Goal: Information Seeking & Learning: Learn about a topic

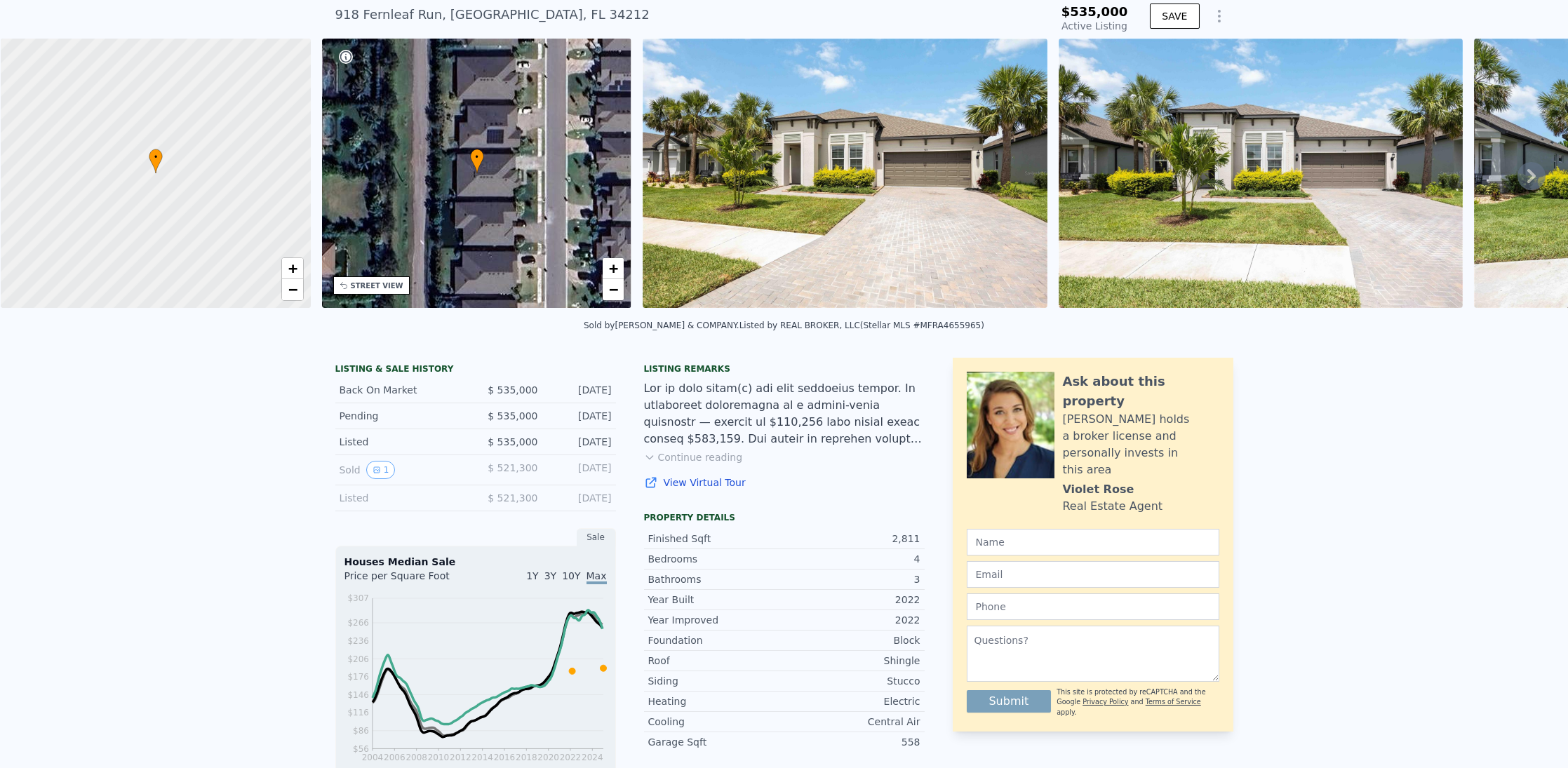
scroll to position [65, 0]
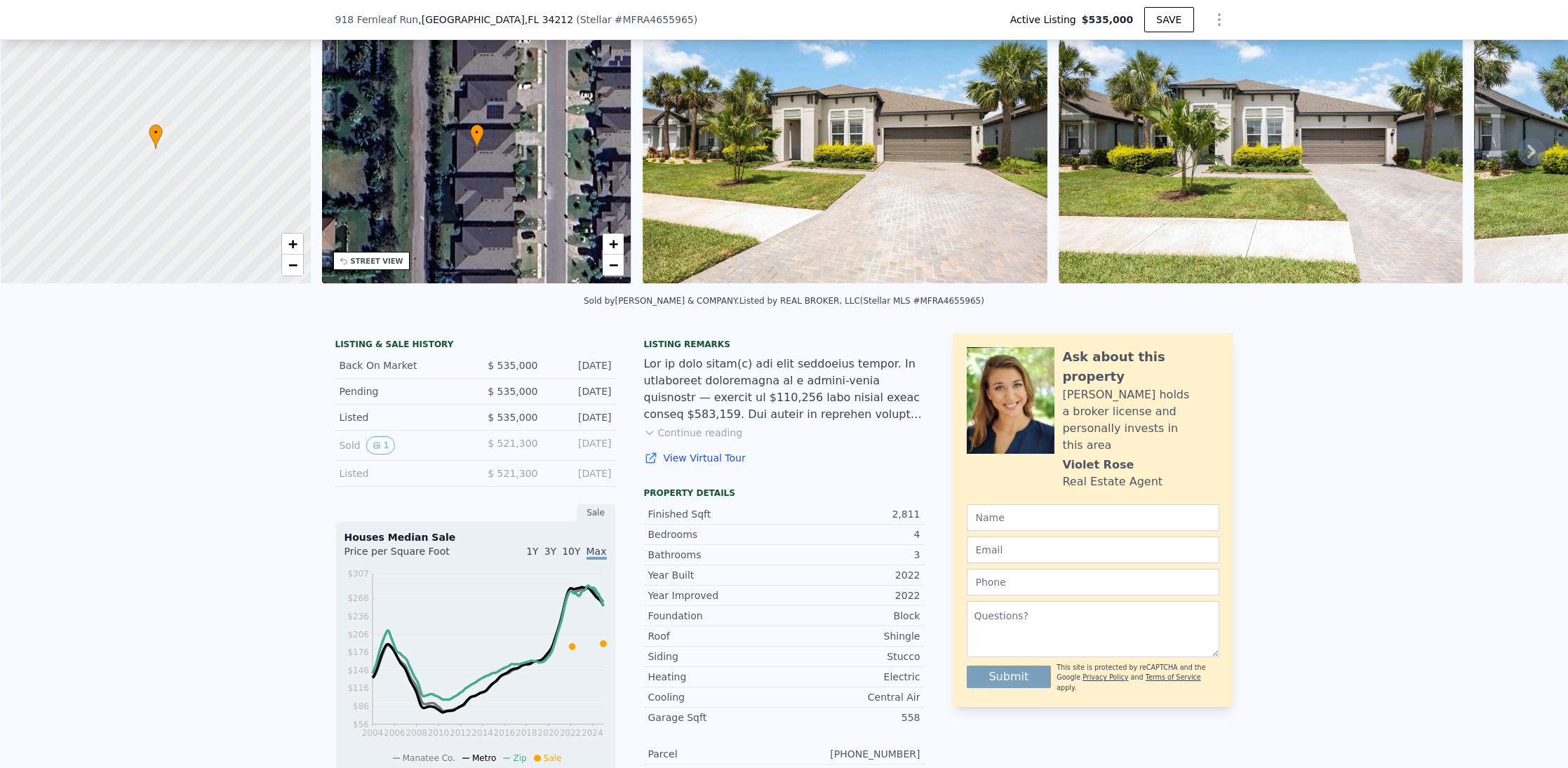
click at [432, 481] on div "Listed" at bounding box center [402, 473] width 125 height 14
click at [437, 475] on div "Listed" at bounding box center [402, 473] width 125 height 14
click at [377, 455] on button "1" at bounding box center [381, 445] width 29 height 18
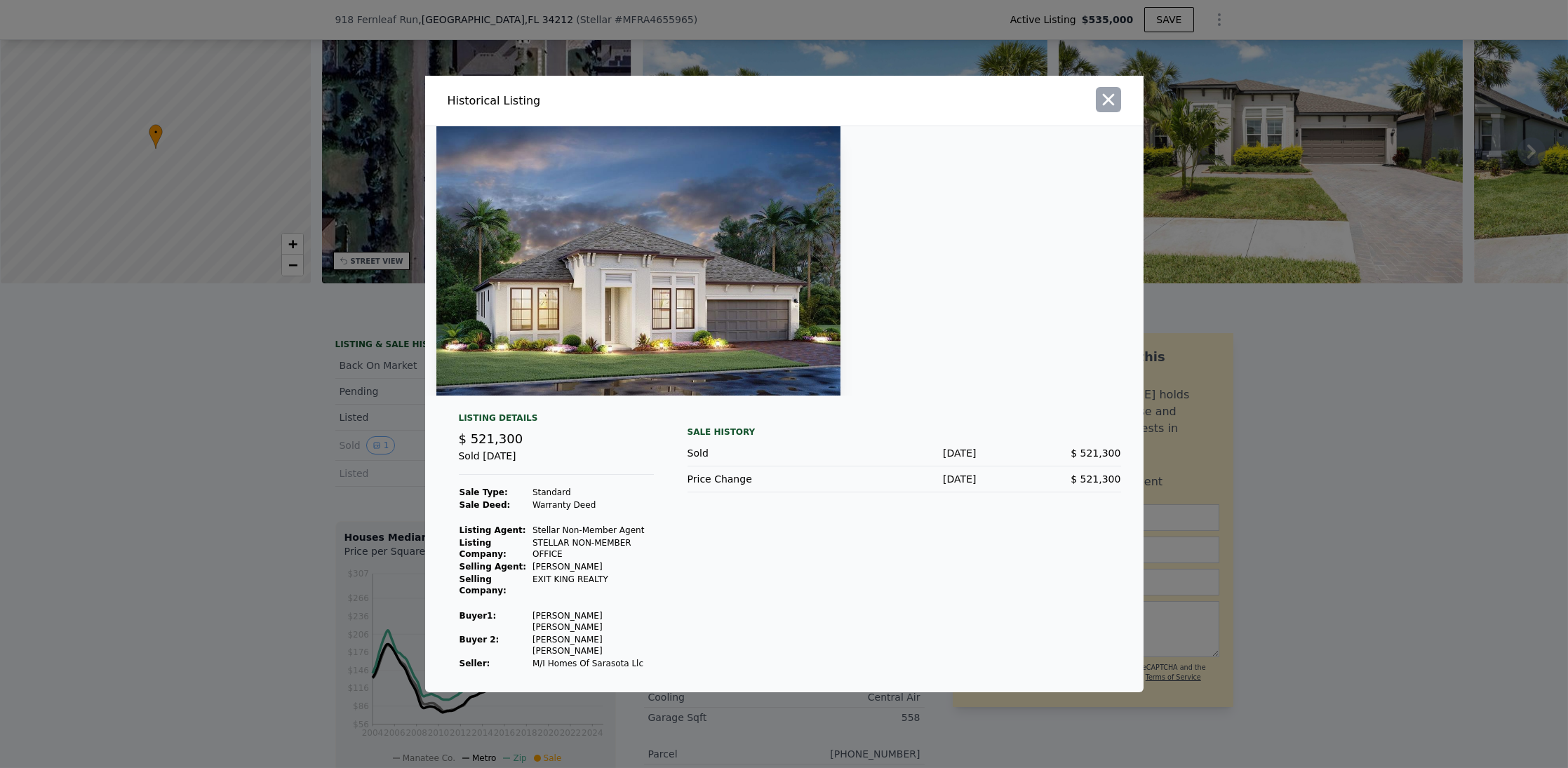
click at [1109, 106] on icon "button" at bounding box center [1108, 100] width 12 height 12
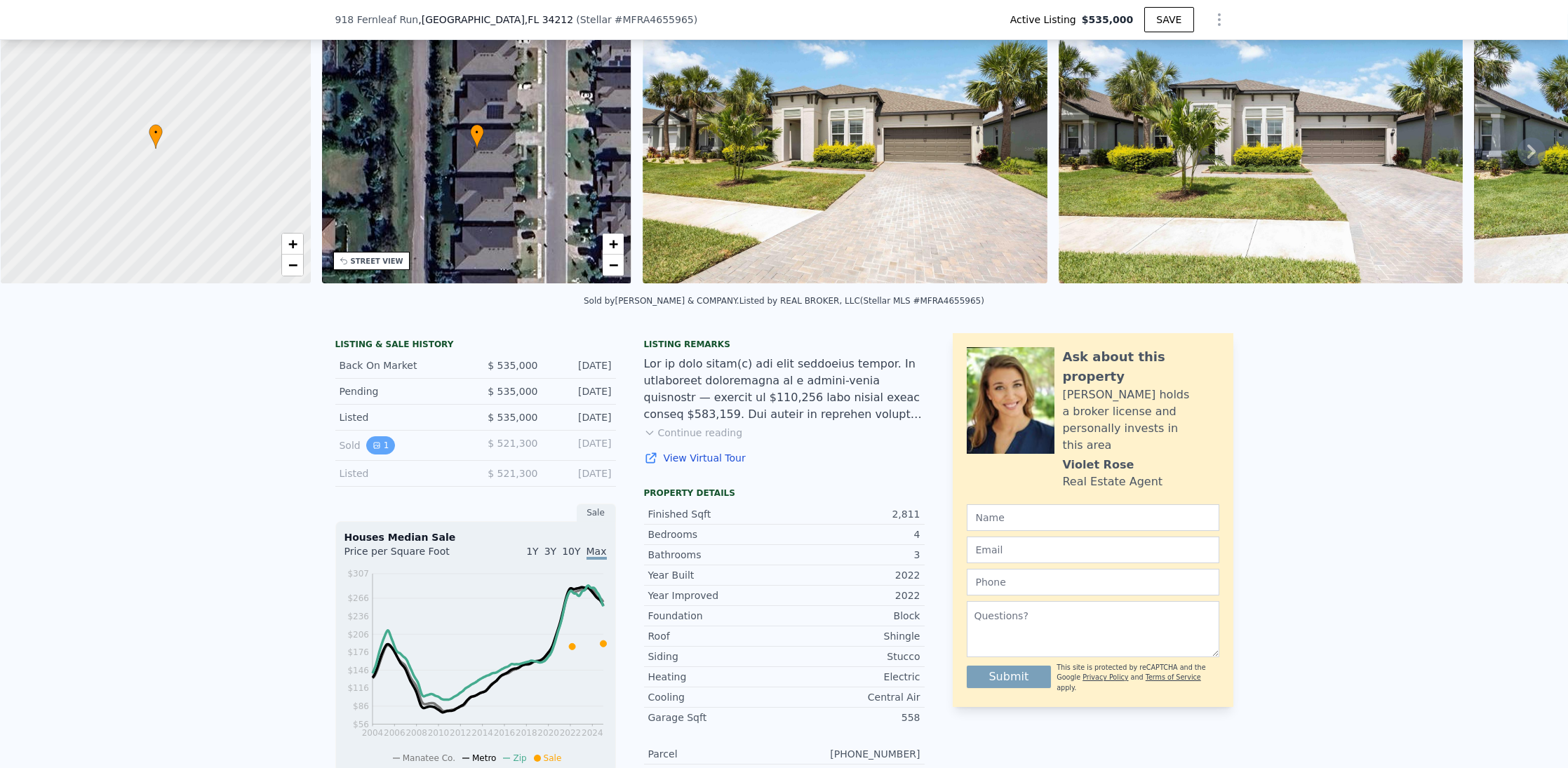
click at [366, 453] on button "1" at bounding box center [381, 445] width 29 height 18
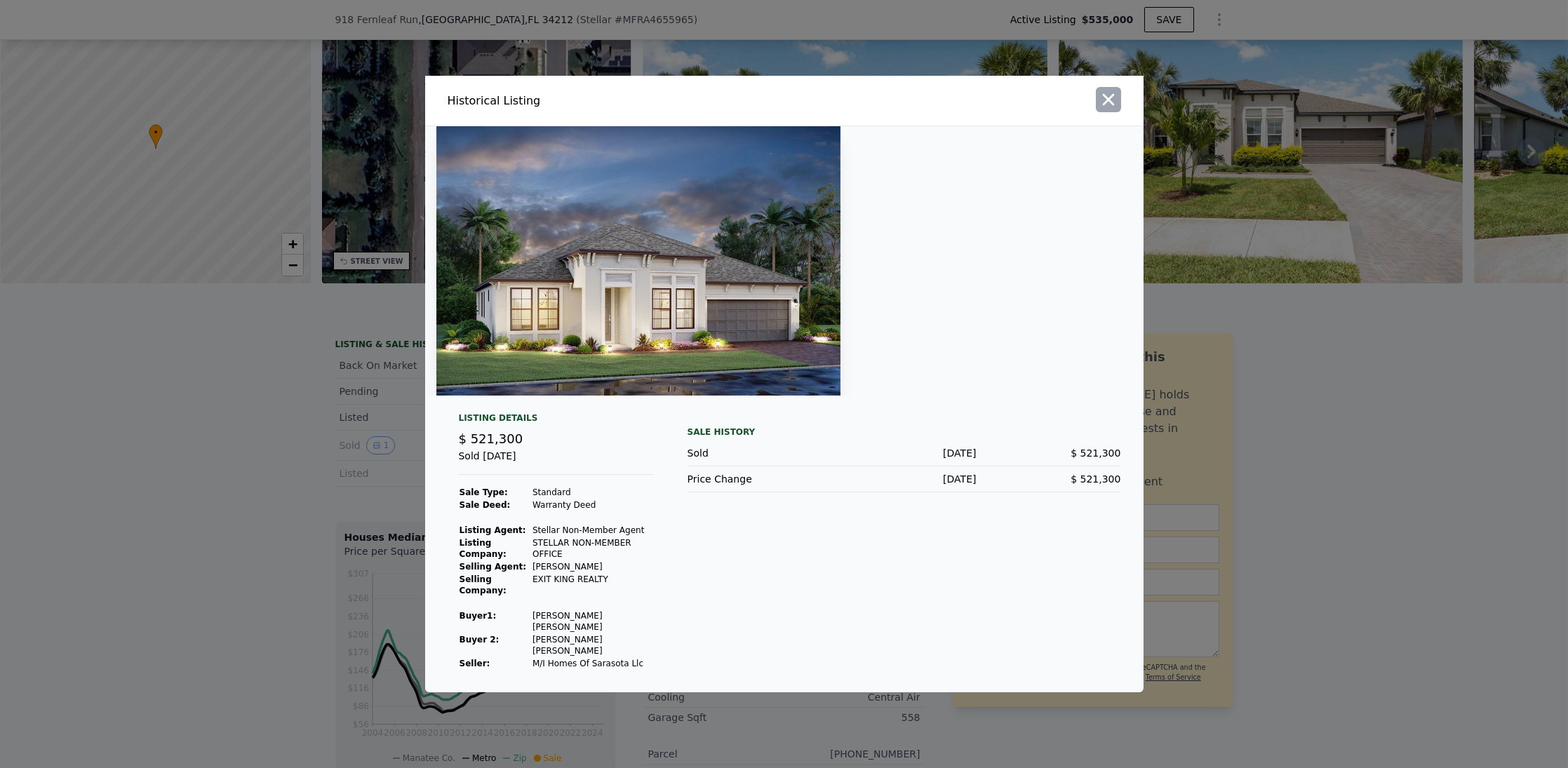
click at [1117, 110] on icon "button" at bounding box center [1108, 99] width 20 height 20
